Goal: Navigation & Orientation: Find specific page/section

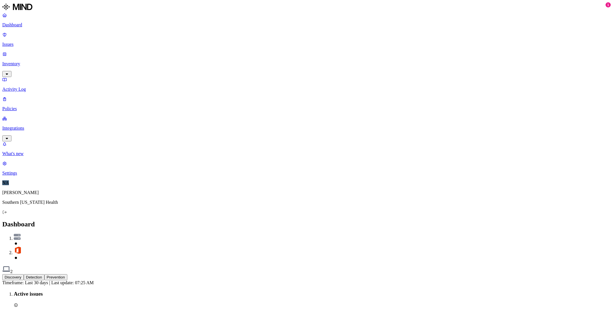
click at [44, 275] on button "Detection" at bounding box center [34, 278] width 21 height 6
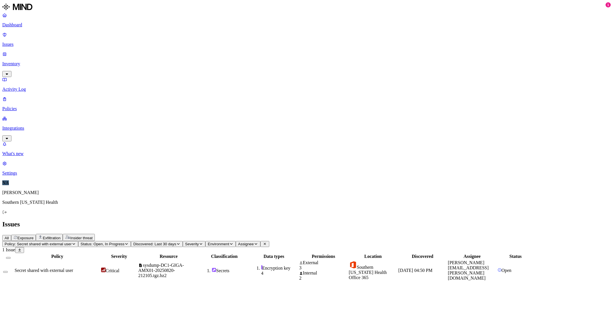
click at [73, 268] on span "Secret shared with external user" at bounding box center [44, 270] width 58 height 5
click at [8, 289] on icon "button" at bounding box center [7, 290] width 2 height 2
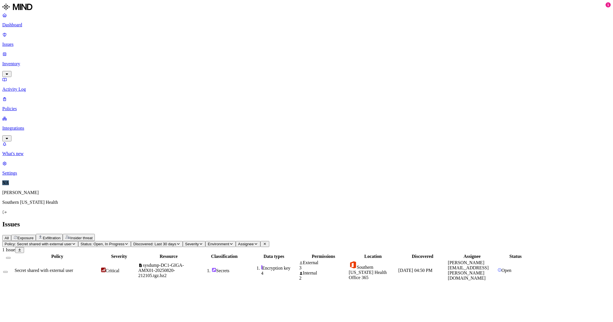
click at [9, 236] on span "All" at bounding box center [7, 238] width 4 height 4
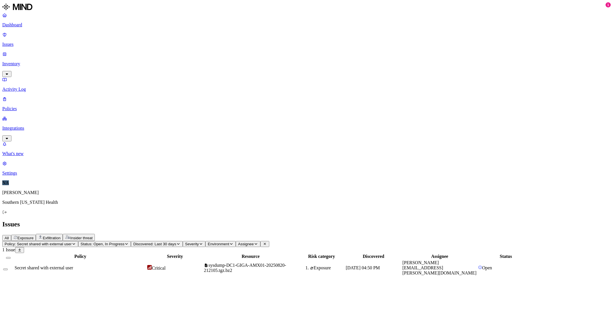
click at [40, 42] on p "Issues" at bounding box center [306, 44] width 609 height 5
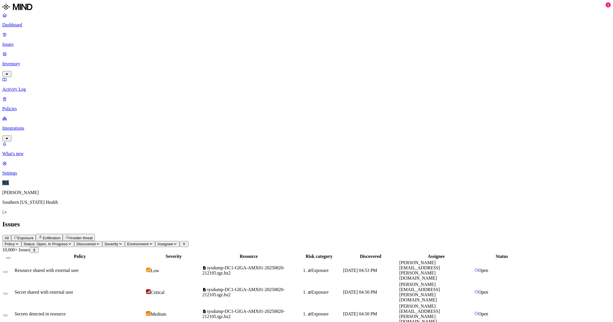
click at [21, 25] on p "Dashboard" at bounding box center [306, 24] width 609 height 5
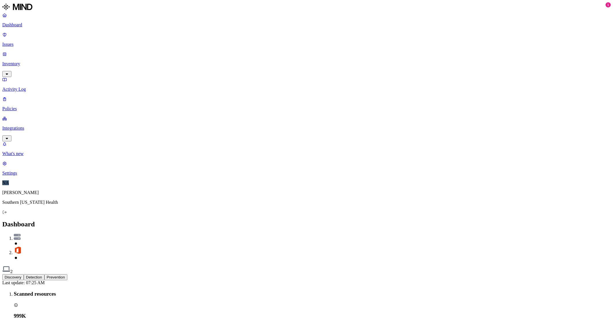
click at [44, 275] on button "Detection" at bounding box center [34, 278] width 21 height 6
click at [67, 275] on button "Prevention" at bounding box center [55, 278] width 23 height 6
click at [44, 275] on button "Detection" at bounding box center [34, 278] width 21 height 6
